Goal: Navigation & Orientation: Find specific page/section

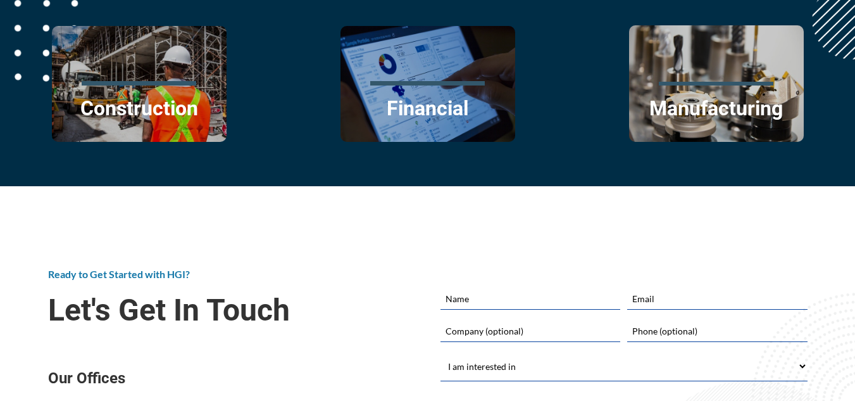
scroll to position [2167, 0]
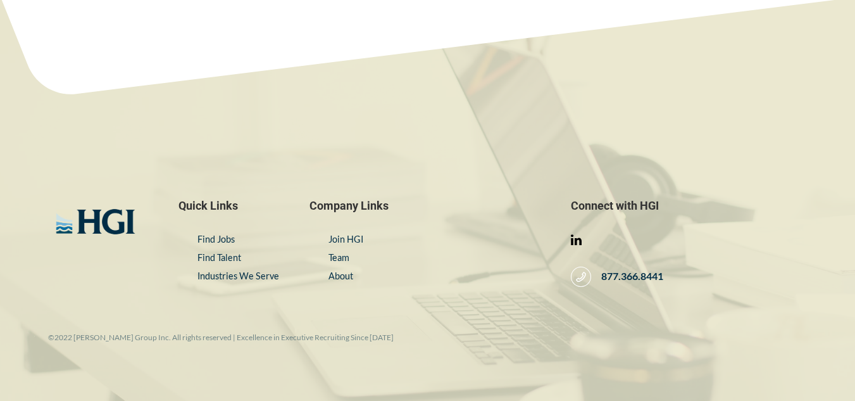
click at [575, 234] on link at bounding box center [576, 240] width 11 height 13
click at [235, 270] on link "Industries We Serve" at bounding box center [239, 275] width 82 height 11
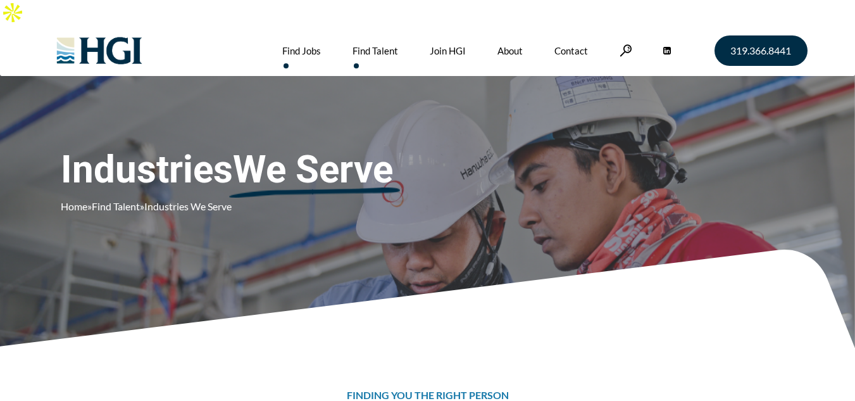
click at [311, 28] on link "Find Jobs" at bounding box center [301, 50] width 39 height 51
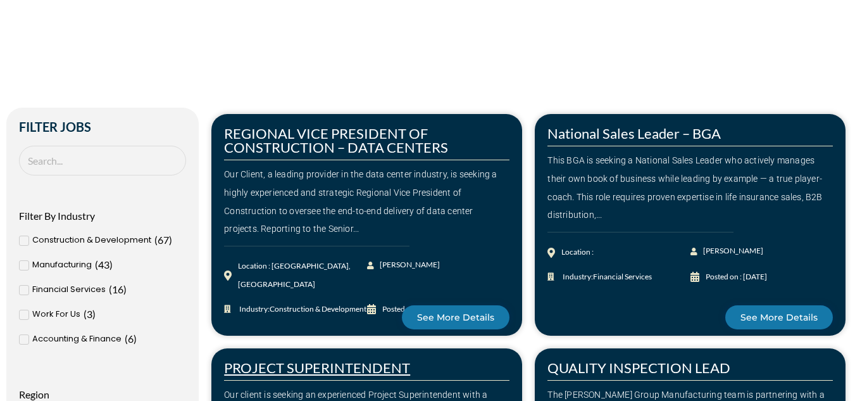
scroll to position [232, 0]
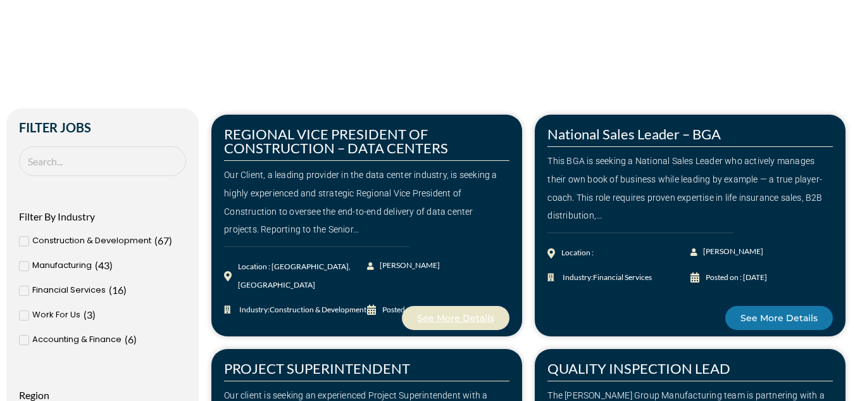
click at [446, 313] on span "See More Details" at bounding box center [455, 317] width 77 height 9
